Goal: Transaction & Acquisition: Subscribe to service/newsletter

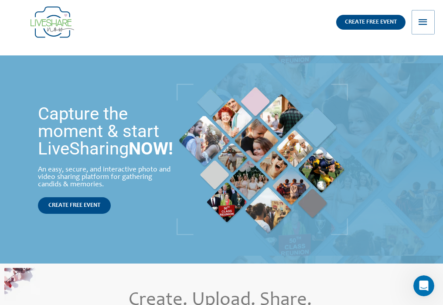
click at [433, 21] on button "Main Menu" at bounding box center [423, 22] width 23 height 24
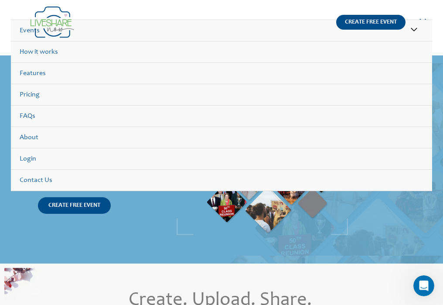
click at [31, 95] on link "Pricing" at bounding box center [221, 94] width 421 height 21
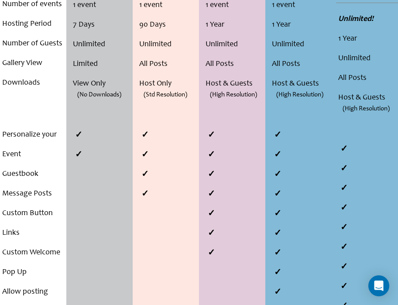
scroll to position [286, 0]
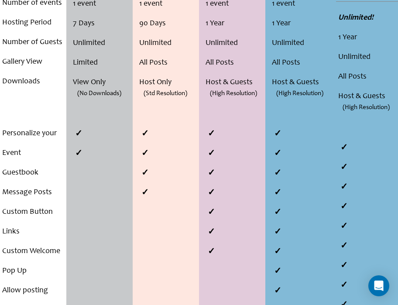
click at [33, 162] on li "Personalize your Event" at bounding box center [33, 143] width 62 height 39
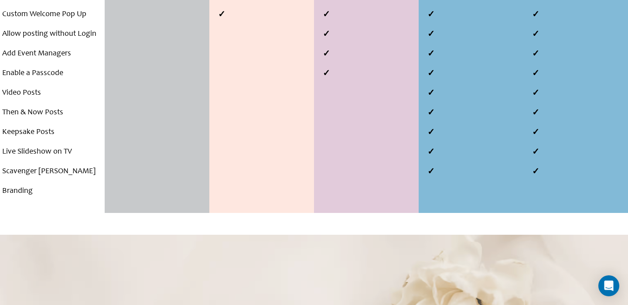
scroll to position [496, 0]
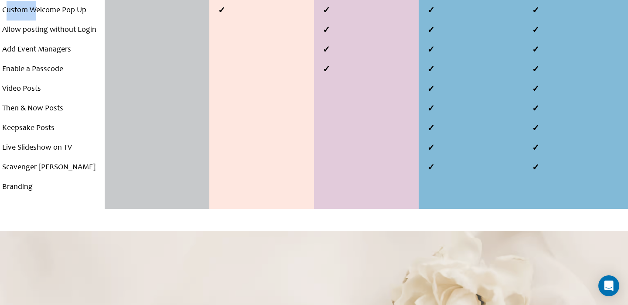
drag, startPoint x: 4, startPoint y: 9, endPoint x: 36, endPoint y: 8, distance: 31.9
click at [36, 8] on li "Custom Welcome Pop Up" at bounding box center [52, 11] width 100 height 20
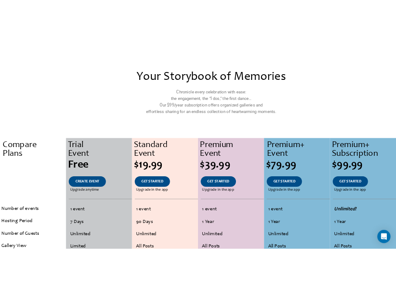
scroll to position [0, 0]
